Goal: Task Accomplishment & Management: Use online tool/utility

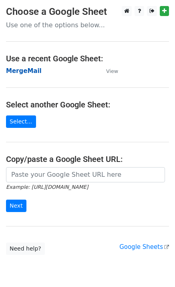
click at [31, 73] on strong "MergeMail" at bounding box center [24, 70] width 36 height 7
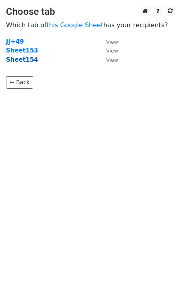
click at [27, 63] on strong "Sheet154" at bounding box center [22, 59] width 32 height 7
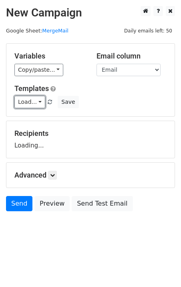
click at [29, 101] on link "Load..." at bounding box center [29, 102] width 31 height 12
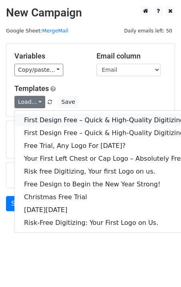
click at [49, 122] on link "First Design Free – Quick & High-Quality Digitizing!" at bounding box center [105, 120] width 182 height 13
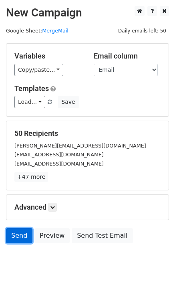
click at [14, 232] on link "Send" at bounding box center [19, 235] width 26 height 15
